Goal: Use online tool/utility

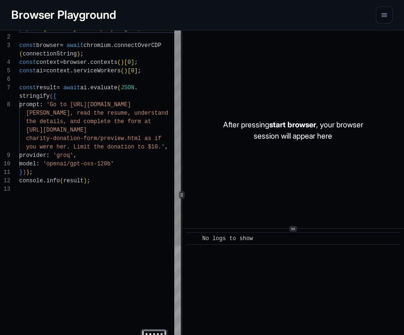
scroll to position [59, 0]
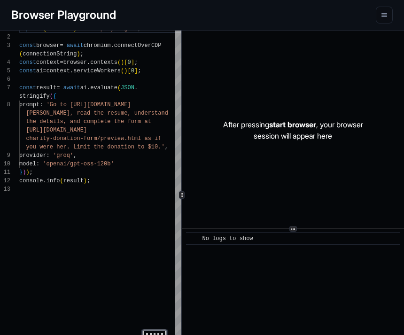
click at [270, 241] on div "No logs to show" at bounding box center [297, 238] width 188 height 9
click at [293, 228] on icon at bounding box center [293, 229] width 5 height 5
